Goal: Information Seeking & Learning: Learn about a topic

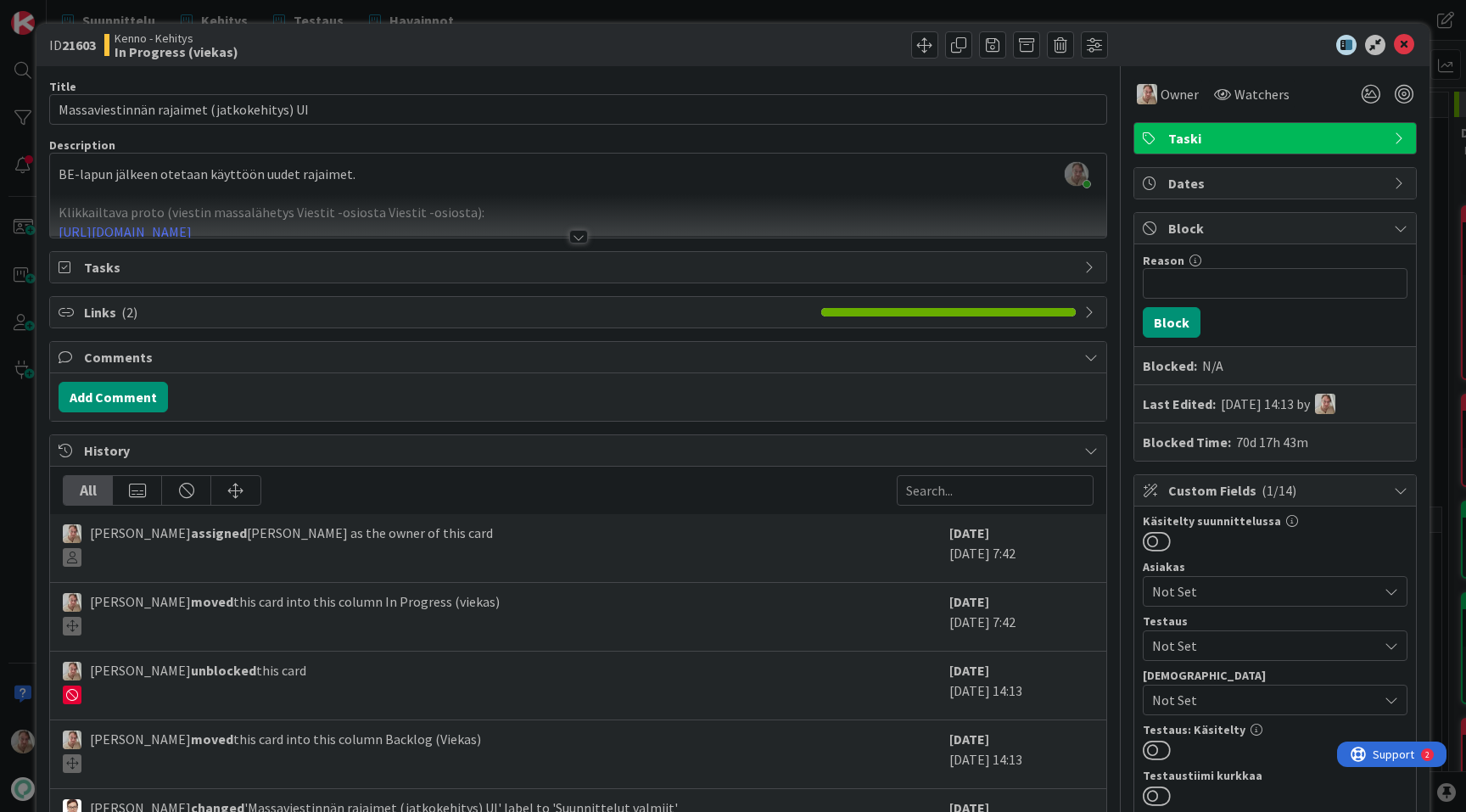
scroll to position [2247, 0]
click at [1413, 46] on icon at bounding box center [1404, 44] width 21 height 21
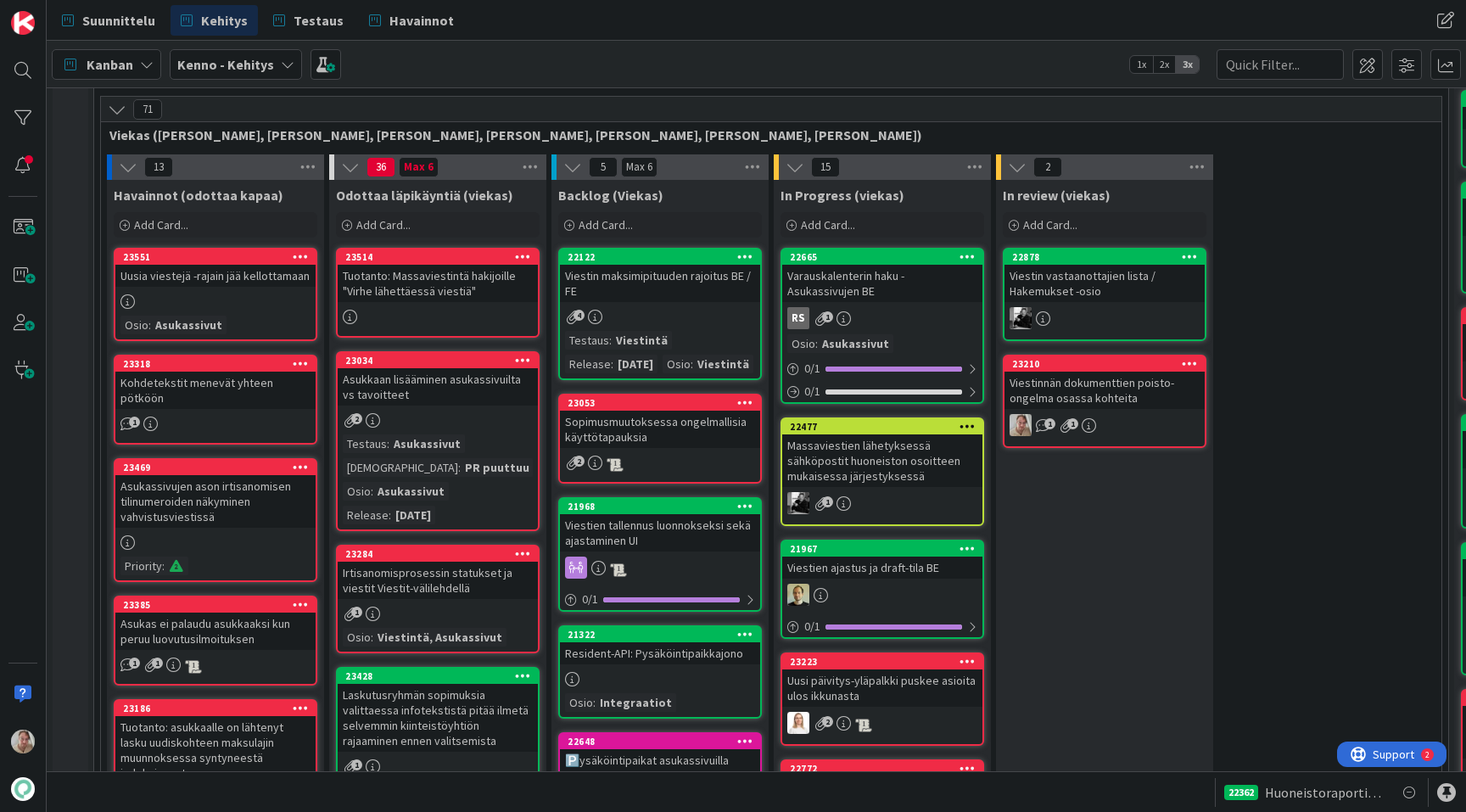
scroll to position [408, 0]
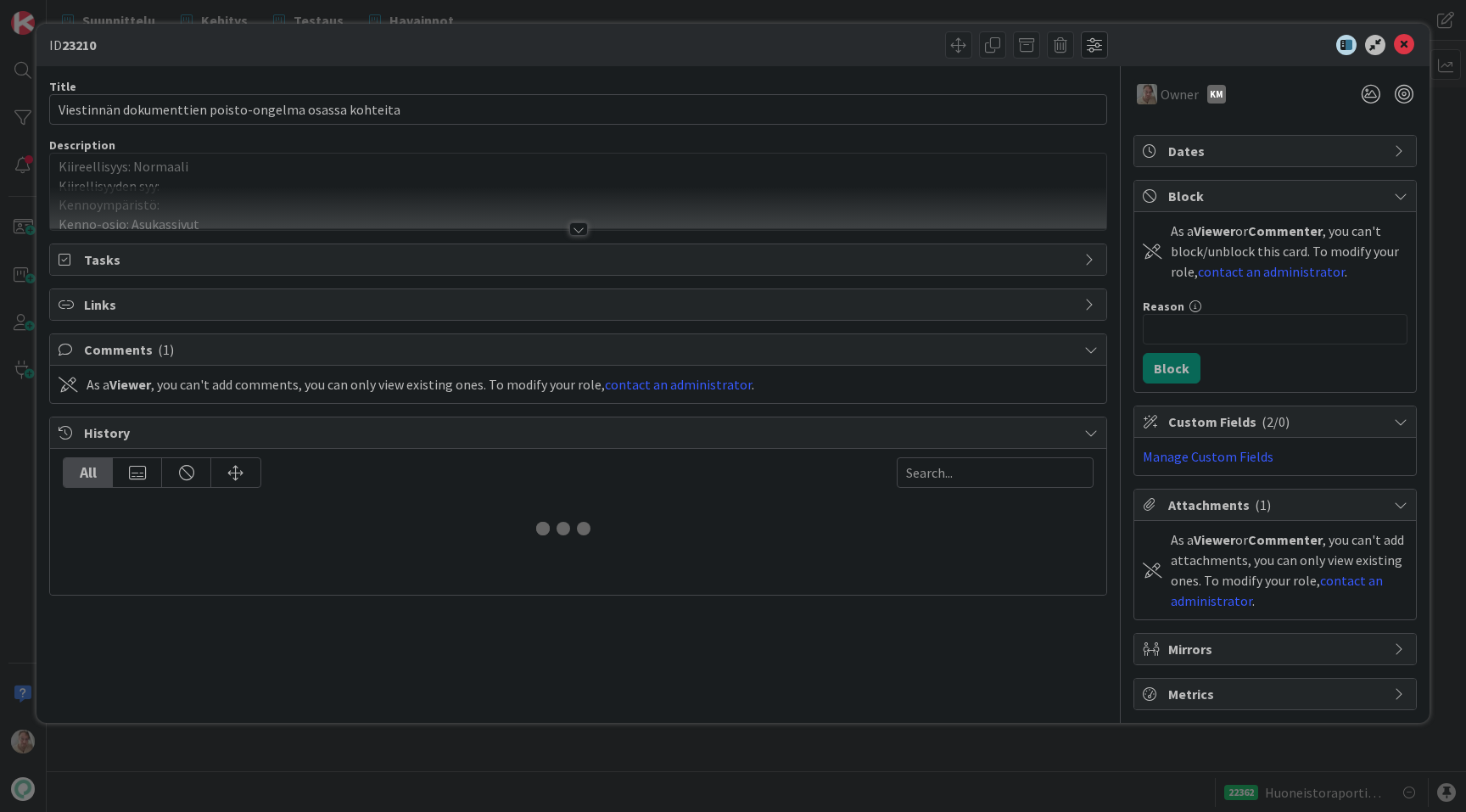
click at [463, 190] on div at bounding box center [578, 208] width 1057 height 43
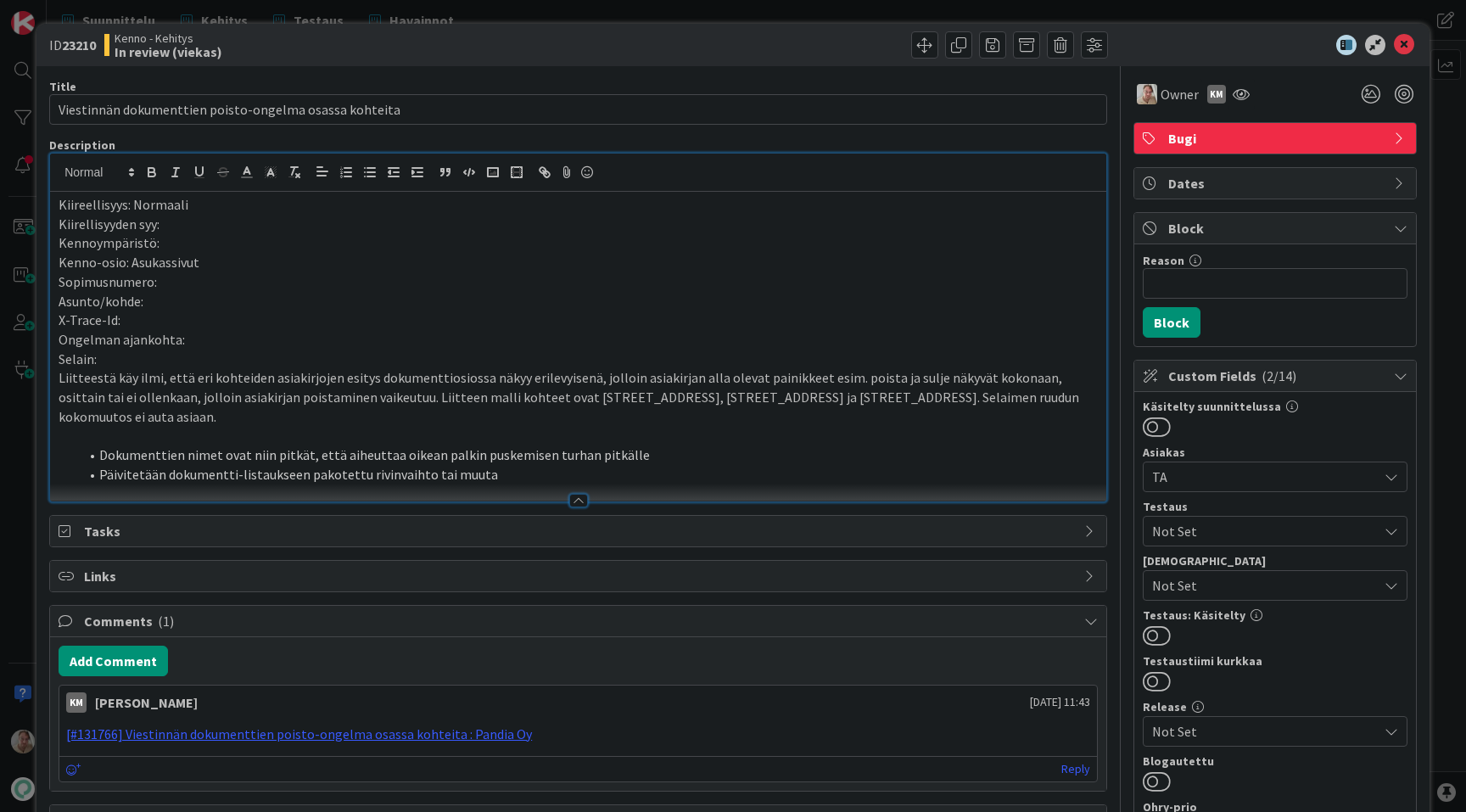
click at [538, 276] on p "Sopimusnumero:" at bounding box center [578, 282] width 1039 height 20
click at [506, 446] on li "Dokumenttien nimet ovat niin pitkät, että aiheuttaa oikean palkin puskemisen tu…" at bounding box center [588, 456] width 1019 height 20
click at [500, 464] on li "Päivitetään dokumentti-listaukseen pakotettu rivinvaihto tai muuta" at bounding box center [588, 474] width 1019 height 20
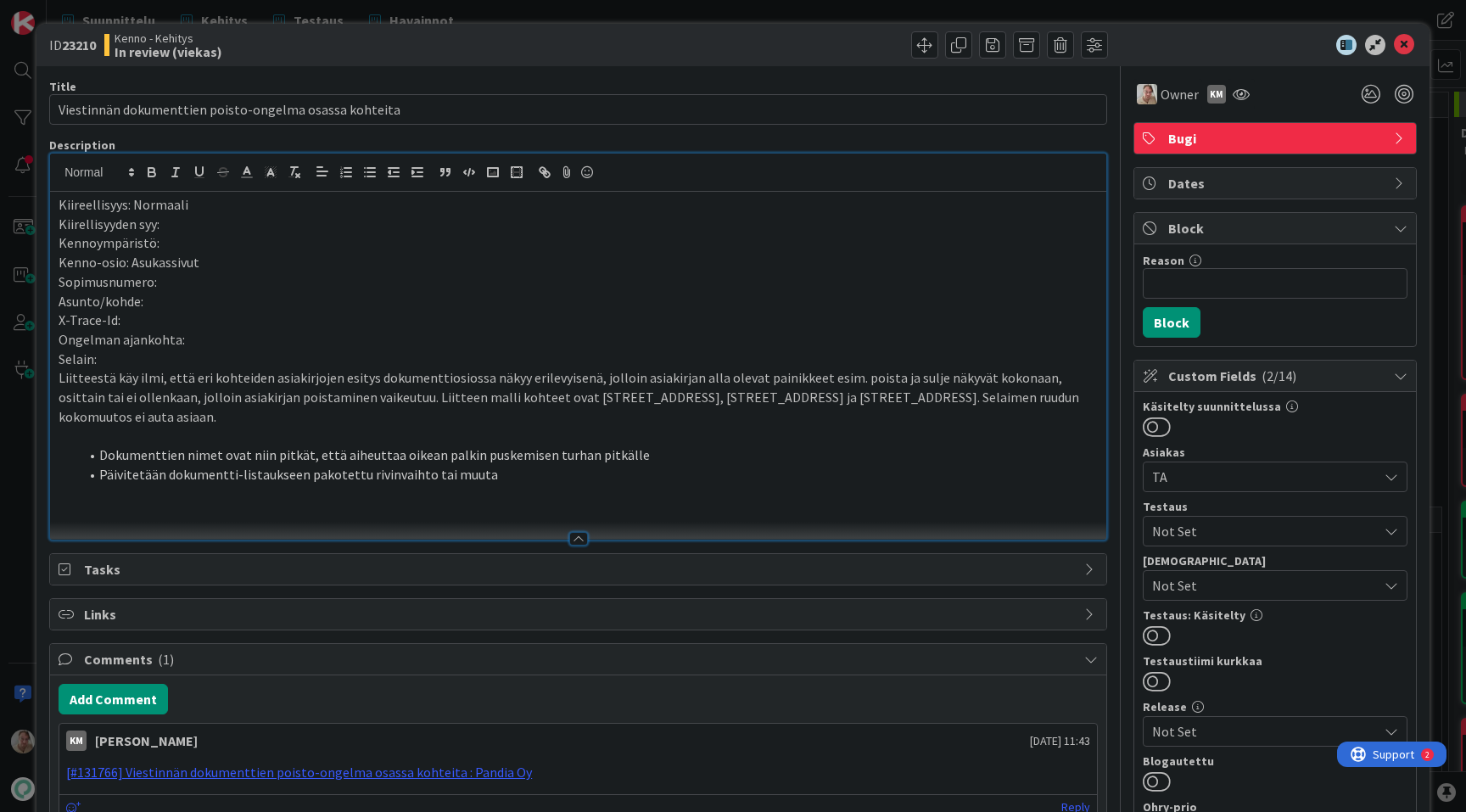
paste div
click at [54, 493] on div "Kiireellisyys: Normaali Kiirellisyyden syy: Kennoympäristö: Kenno-osio: Asukass…" at bounding box center [578, 365] width 1057 height 348
click at [510, 464] on li "Päivitetään dokumentti-listaukseen pakotettu rivinvaihto tai muuta" at bounding box center [588, 474] width 1019 height 20
click at [499, 464] on li "Päivitetään dokumentti-listaukseen pakotettu rivinvaihto tai muuta" at bounding box center [588, 474] width 1019 height 20
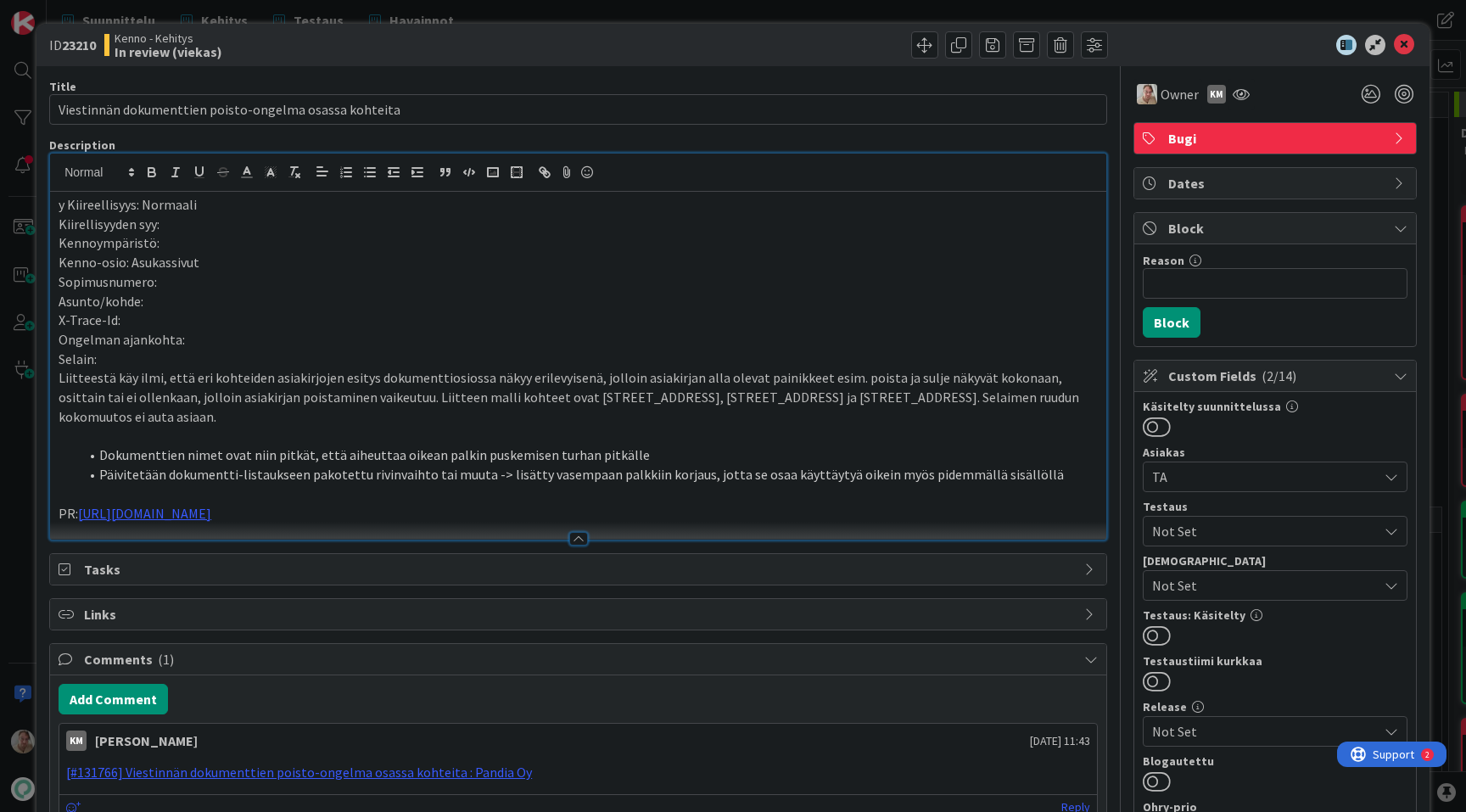
click at [429, 324] on p "X-Trace-Id:" at bounding box center [578, 320] width 1039 height 20
click at [1289, 47] on icon at bounding box center [1404, 44] width 21 height 21
